Goal: Transaction & Acquisition: Purchase product/service

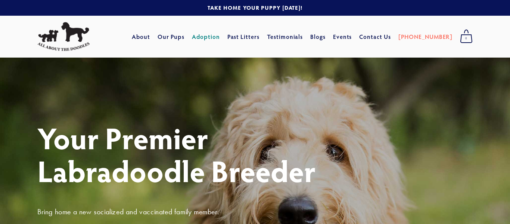
click at [220, 38] on link "Adoption" at bounding box center [206, 36] width 28 height 13
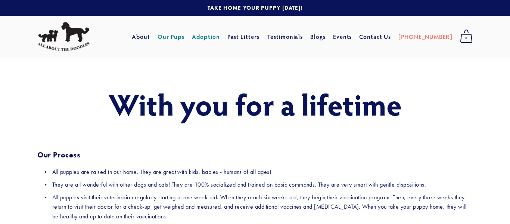
click at [182, 36] on link "Our Pups" at bounding box center [171, 36] width 27 height 13
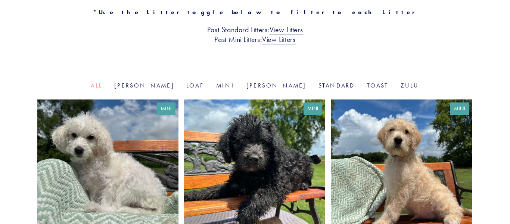
scroll to position [207, 0]
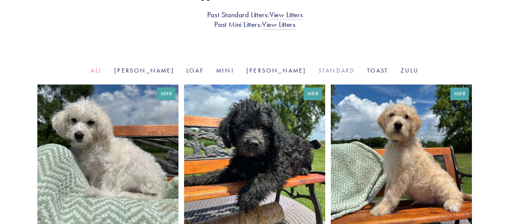
click at [319, 71] on link "Standard" at bounding box center [337, 70] width 37 height 7
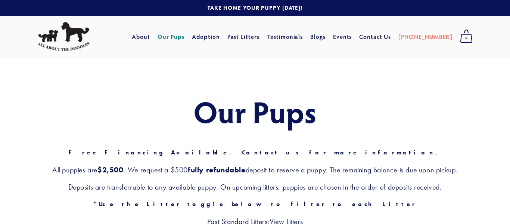
click at [436, 128] on div "Our Pups Free Financing Available. Contact us for more information. All puppies…" at bounding box center [254, 165] width 435 height 141
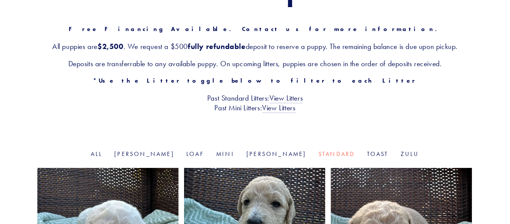
scroll to position [134, 0]
